Goal: Register for event/course

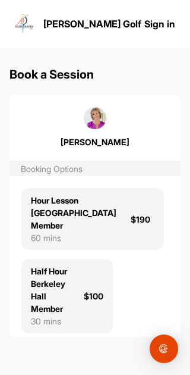
click at [160, 24] on link "Sign in" at bounding box center [159, 24] width 31 height 14
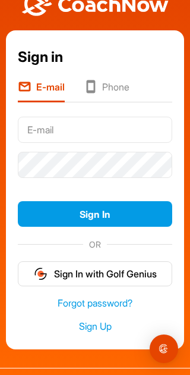
scroll to position [22, 0]
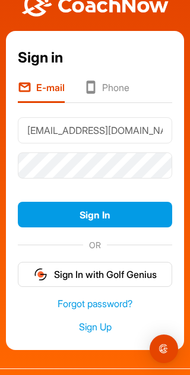
click at [45, 126] on input "[EMAIL_ADDRESS][DOMAIN_NAME]" at bounding box center [95, 130] width 155 height 26
type input "[EMAIL_ADDRESS][DOMAIN_NAME]"
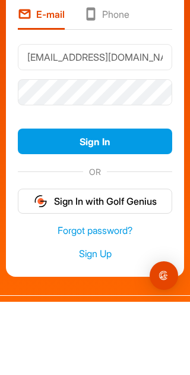
click at [116, 202] on button "Sign In" at bounding box center [95, 215] width 155 height 26
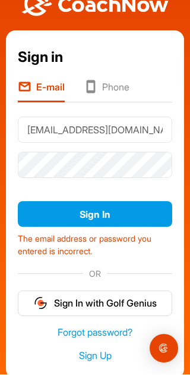
click at [95, 291] on button "Sign In with Golf Genius" at bounding box center [95, 304] width 155 height 26
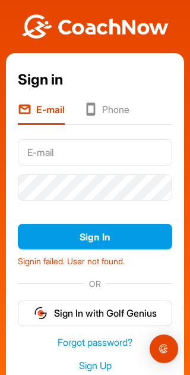
click at [38, 153] on input "text" at bounding box center [95, 152] width 155 height 26
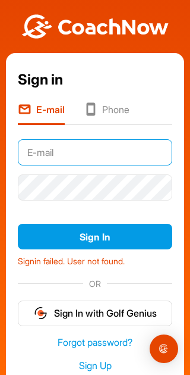
type input "[EMAIL_ADDRESS][DOMAIN_NAME]"
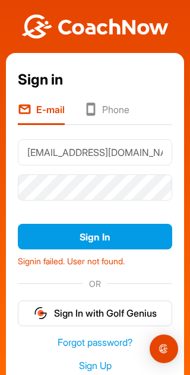
click at [95, 236] on button "Sign In" at bounding box center [95, 237] width 155 height 26
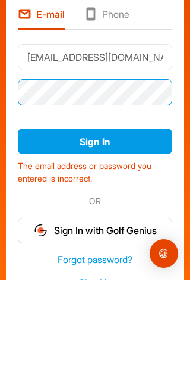
scroll to position [1, 0]
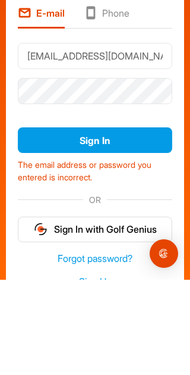
click at [100, 222] on button "Sign In" at bounding box center [95, 235] width 155 height 26
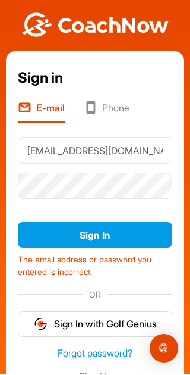
click at [57, 312] on button "Sign In with Golf Genius" at bounding box center [95, 325] width 155 height 26
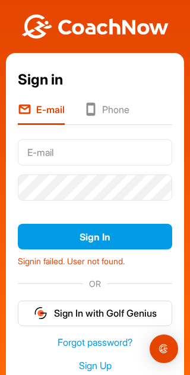
click at [43, 147] on input "text" at bounding box center [95, 152] width 155 height 26
click at [90, 238] on button "Sign In" at bounding box center [95, 237] width 155 height 26
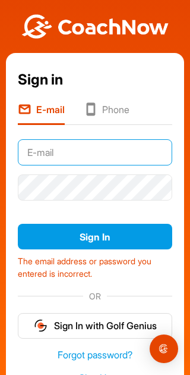
click at [42, 144] on input "text" at bounding box center [95, 152] width 155 height 26
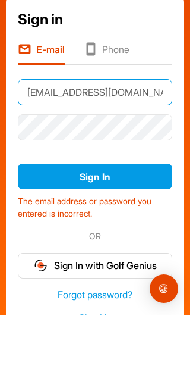
type input "[EMAIL_ADDRESS][DOMAIN_NAME]"
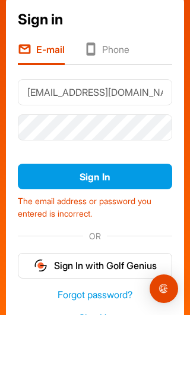
click at [105, 224] on button "Sign In" at bounding box center [95, 237] width 155 height 26
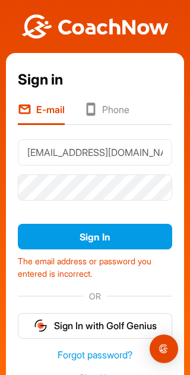
click at [115, 224] on button "Sign In" at bounding box center [95, 237] width 155 height 26
click at [89, 371] on link "Sign Up" at bounding box center [95, 378] width 155 height 14
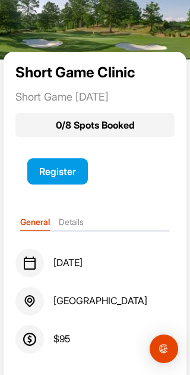
click at [64, 169] on button "Register" at bounding box center [57, 171] width 61 height 26
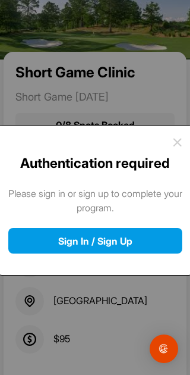
click at [115, 240] on button "Sign In / Sign Up" at bounding box center [95, 241] width 174 height 26
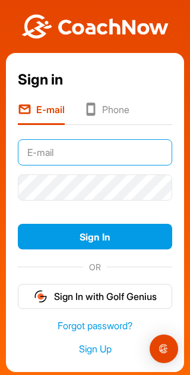
type input "[EMAIL_ADDRESS][DOMAIN_NAME]"
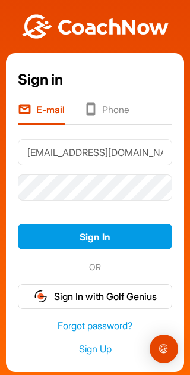
click at [95, 236] on button "Sign In" at bounding box center [95, 237] width 155 height 26
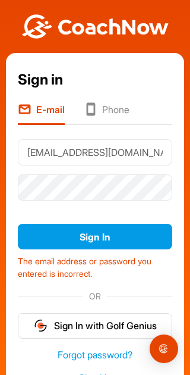
click at [101, 240] on button "Sign In" at bounding box center [95, 237] width 155 height 26
